Goal: Task Accomplishment & Management: Manage account settings

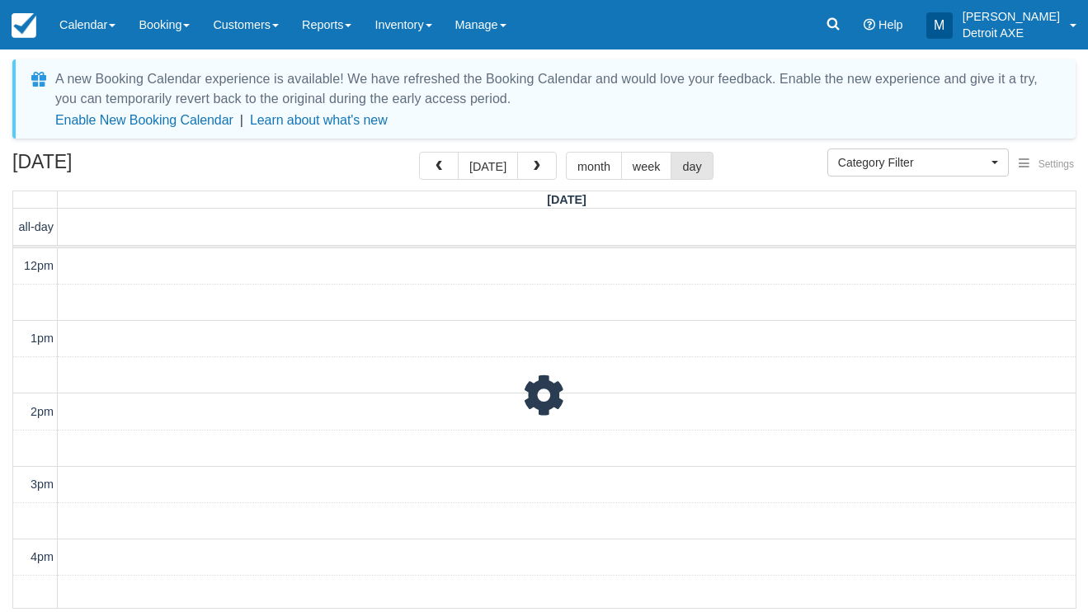
select select
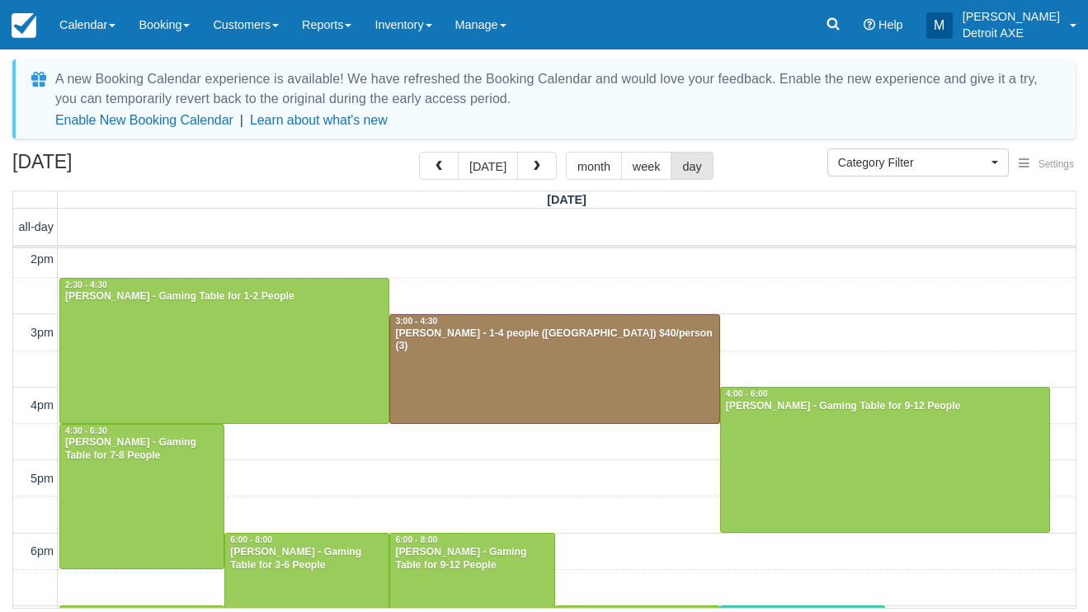
scroll to position [297, 0]
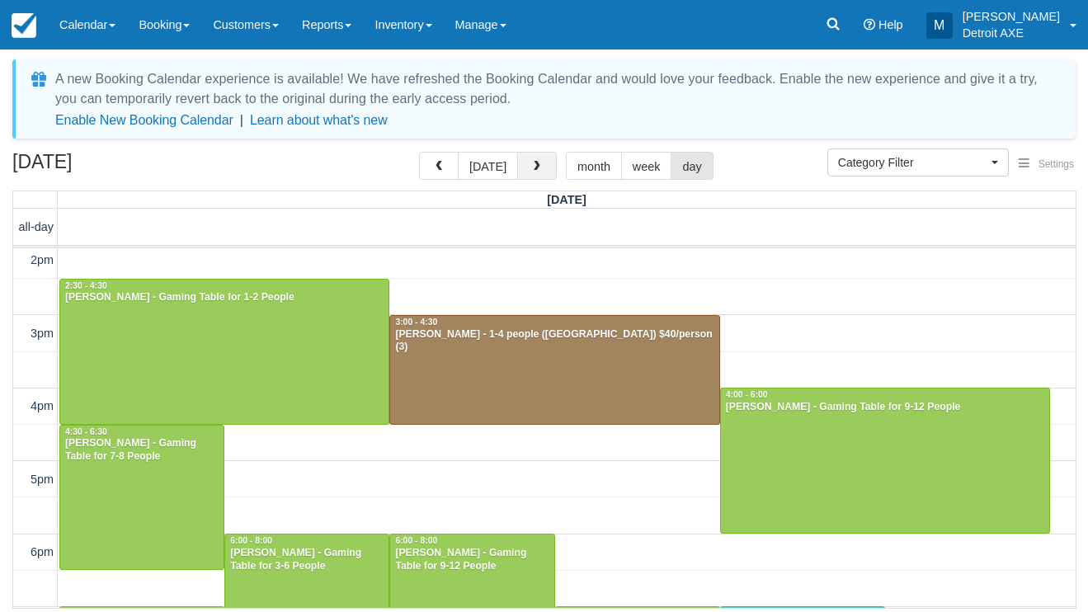
click at [525, 171] on button "button" at bounding box center [537, 166] width 40 height 28
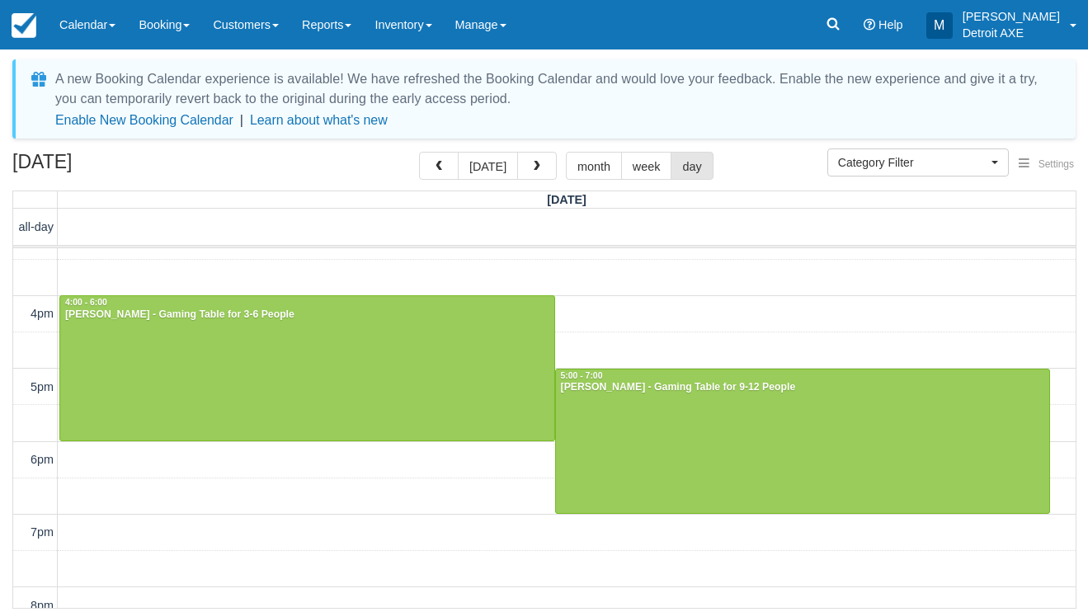
scroll to position [375, 0]
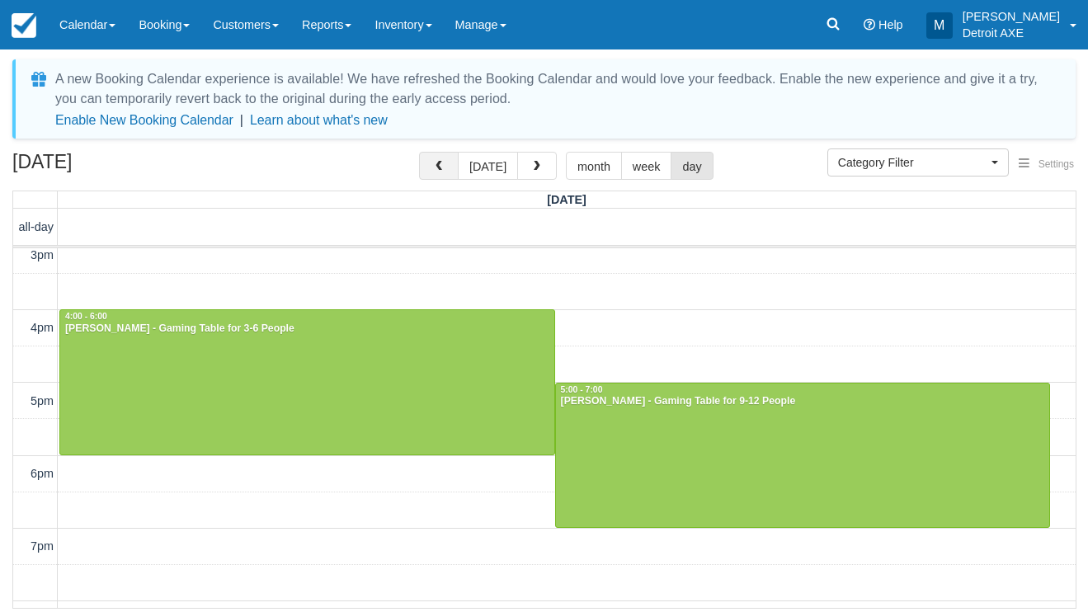
click at [431, 169] on button "button" at bounding box center [439, 166] width 40 height 28
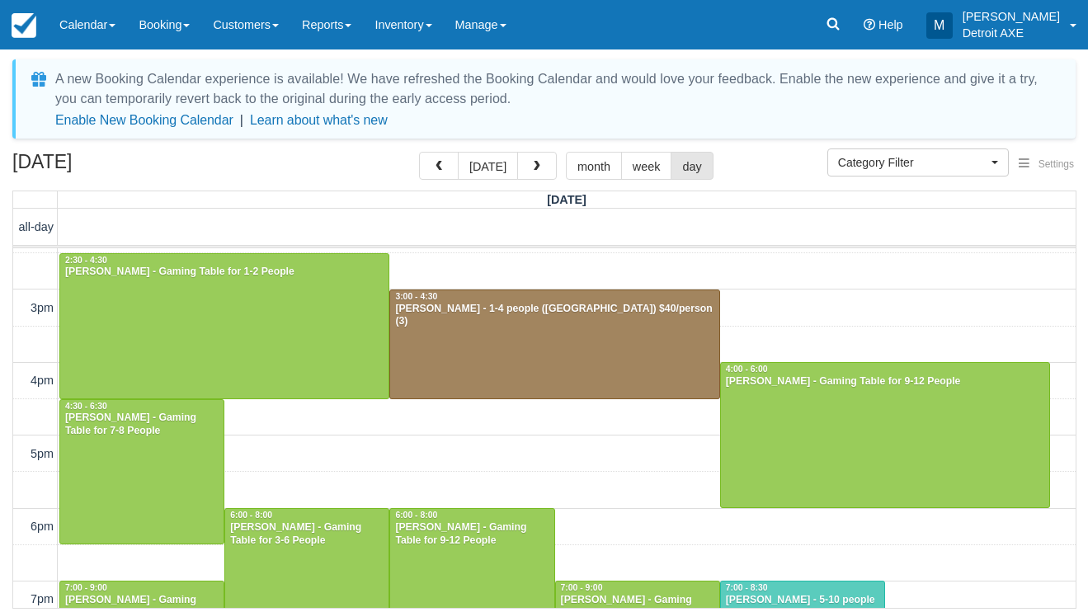
scroll to position [323, 0]
click at [575, 332] on div at bounding box center [554, 344] width 328 height 108
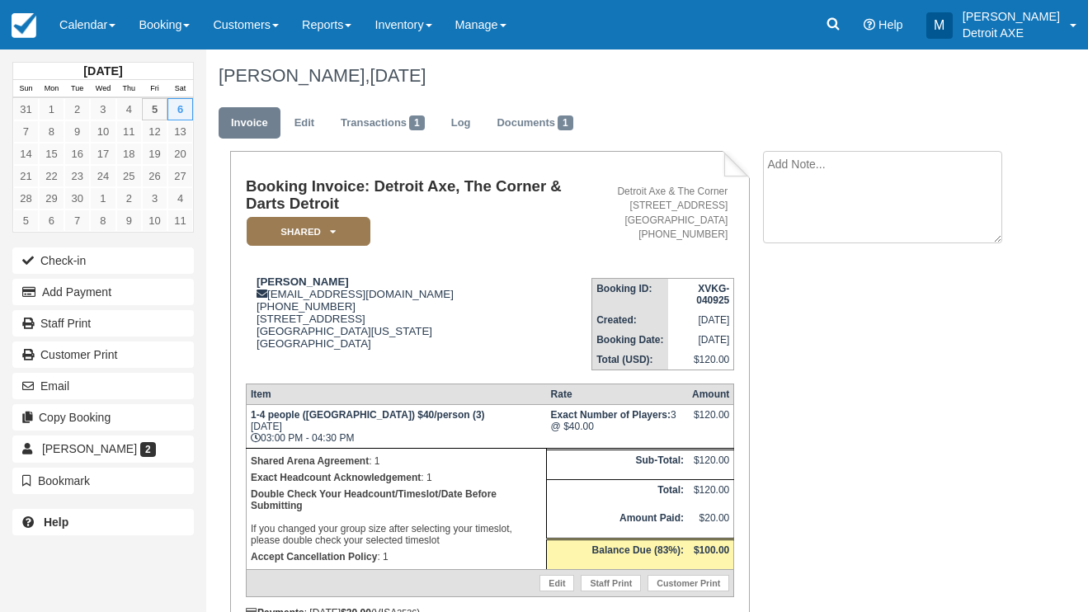
click at [875, 177] on textarea at bounding box center [882, 197] width 239 height 92
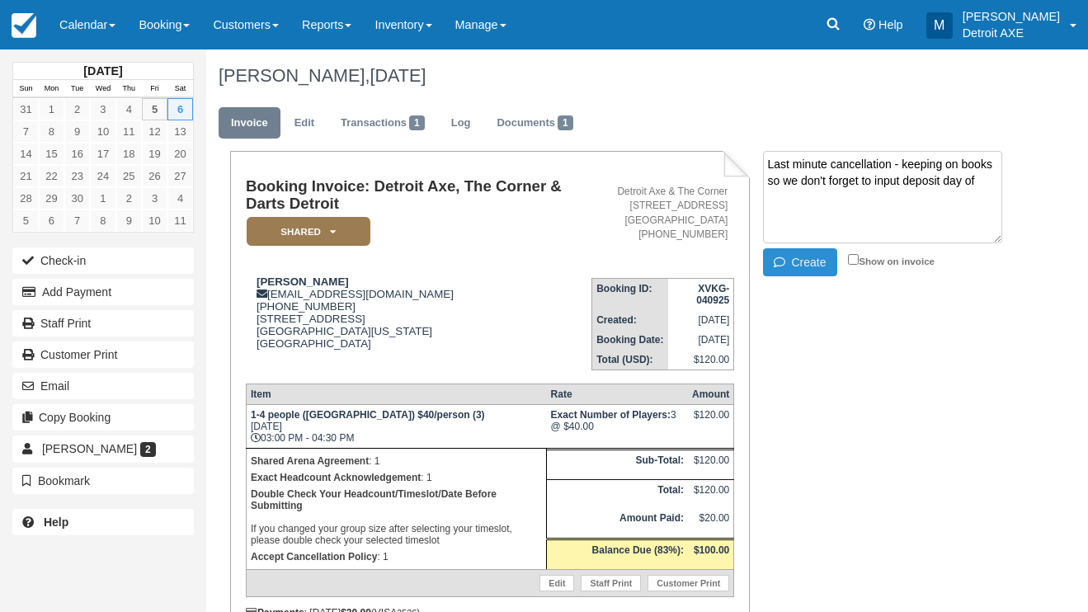
type textarea "Last minute cancellation - keeping on books so we don't forget to input deposit…"
click at [801, 257] on button "Create" at bounding box center [800, 262] width 74 height 28
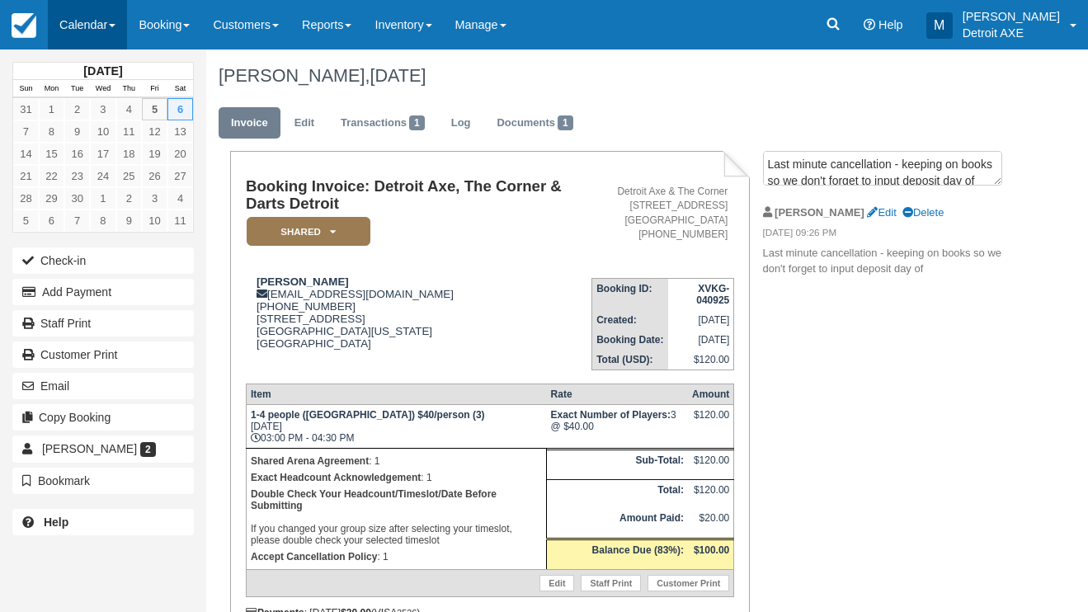
click at [114, 23] on link "Calendar" at bounding box center [87, 24] width 79 height 49
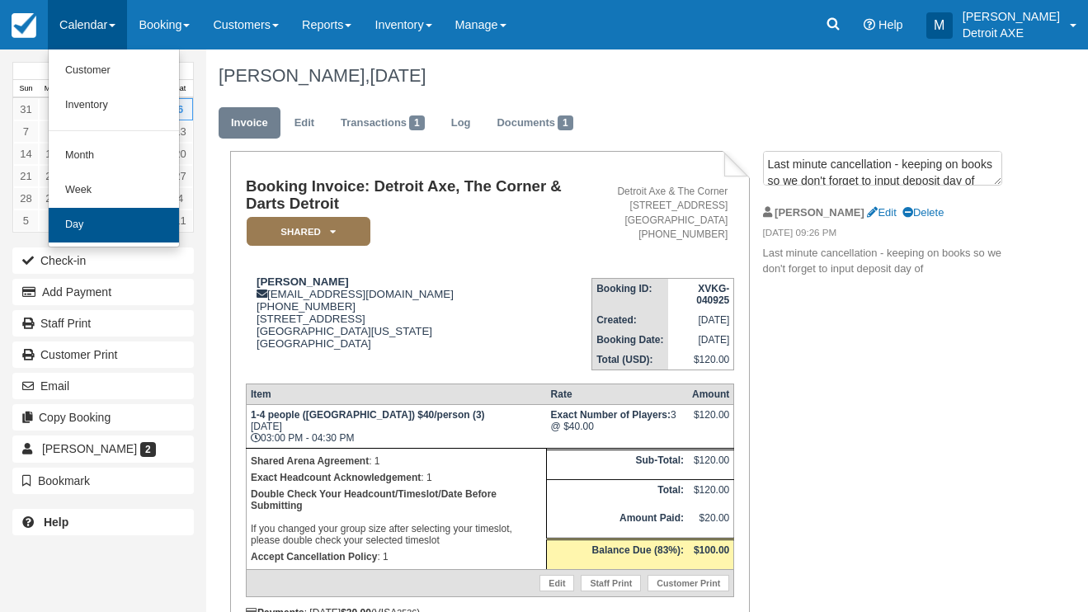
click at [144, 216] on link "Day" at bounding box center [114, 225] width 130 height 35
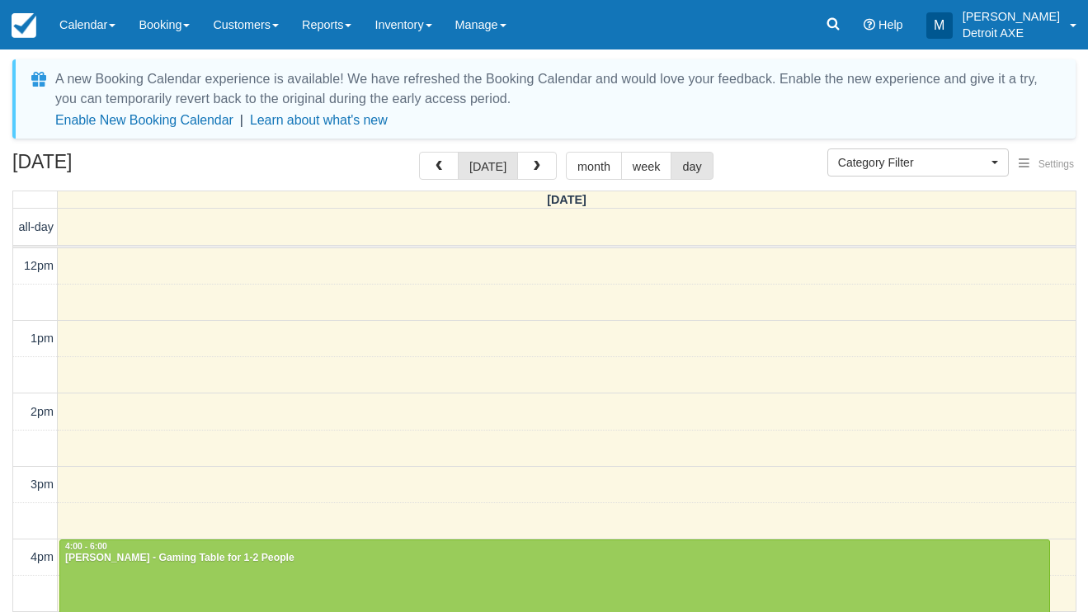
select select
